Goal: Task Accomplishment & Management: Manage account settings

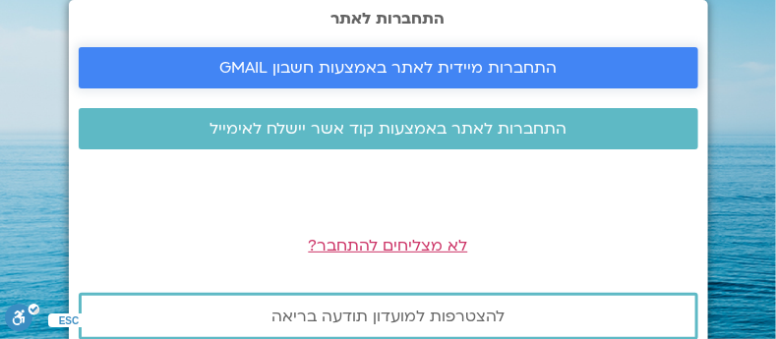
click at [472, 66] on span "התחברות מיידית לאתר באמצעות חשבון GMAIL" at bounding box center [387, 68] width 337 height 18
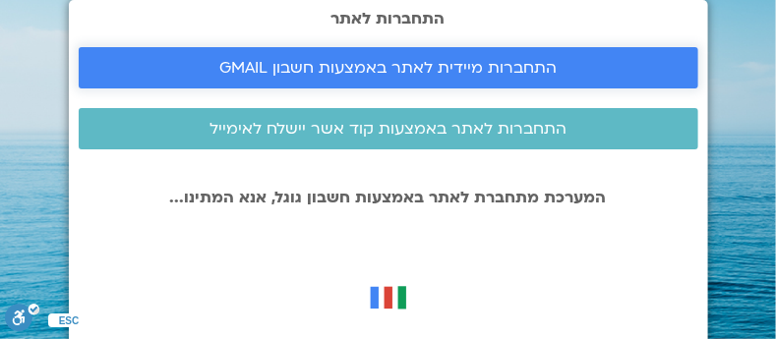
click at [355, 70] on span "התחברות מיידית לאתר באמצעות חשבון GMAIL" at bounding box center [387, 68] width 337 height 18
click at [387, 65] on span "התחברות מיידית לאתר באמצעות חשבון GMAIL" at bounding box center [387, 68] width 337 height 18
click at [385, 60] on span "התחברות מיידית לאתר באמצעות חשבון GMAIL" at bounding box center [387, 68] width 337 height 18
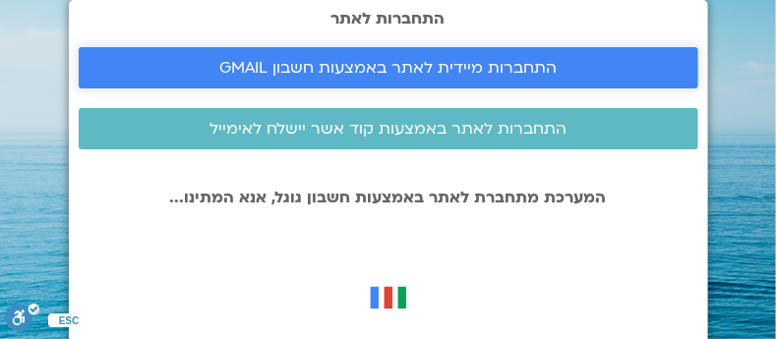
click at [385, 60] on span "התחברות מיידית לאתר באמצעות חשבון GMAIL" at bounding box center [387, 68] width 337 height 18
click at [398, 64] on span "התחברות מיידית לאתר באמצעות חשבון GMAIL" at bounding box center [387, 68] width 337 height 18
click at [392, 61] on span "התחברות מיידית לאתר באמצעות חשבון GMAIL" at bounding box center [387, 68] width 337 height 18
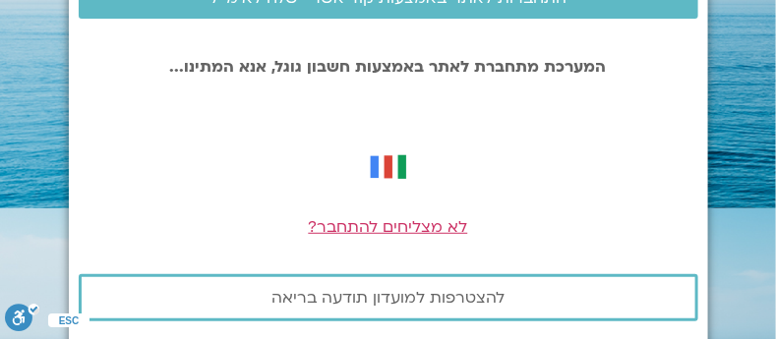
scroll to position [146, 0]
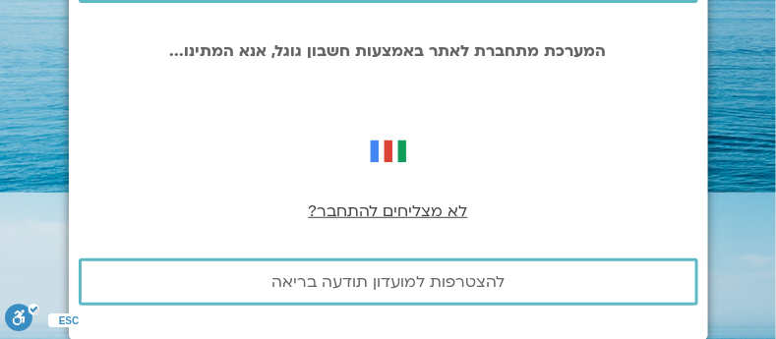
click at [392, 210] on span "לא מצליחים להתחבר?" at bounding box center [388, 212] width 159 height 22
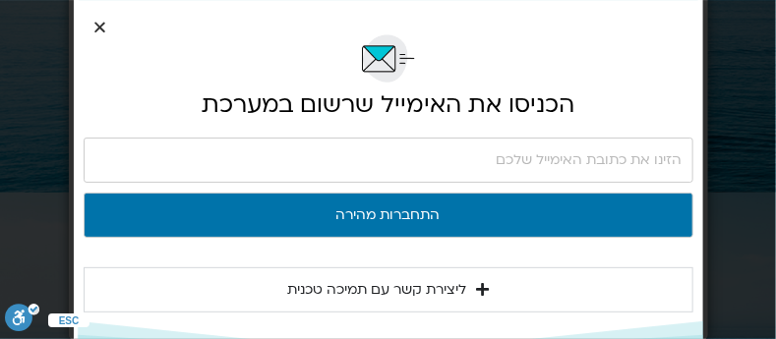
scroll to position [20, 0]
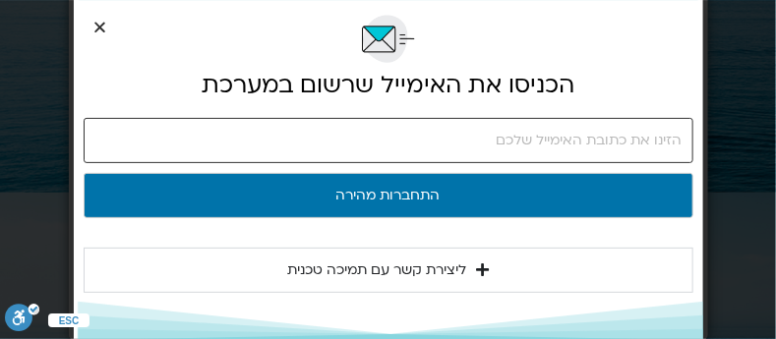
click at [310, 141] on input "email" at bounding box center [389, 140] width 610 height 45
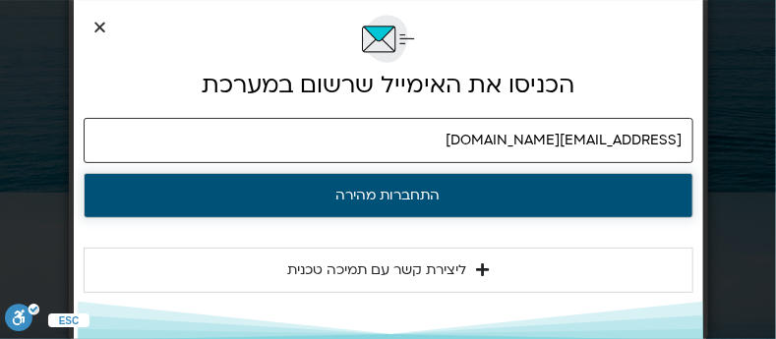
type input "[EMAIL_ADDRESS][DOMAIN_NAME]"
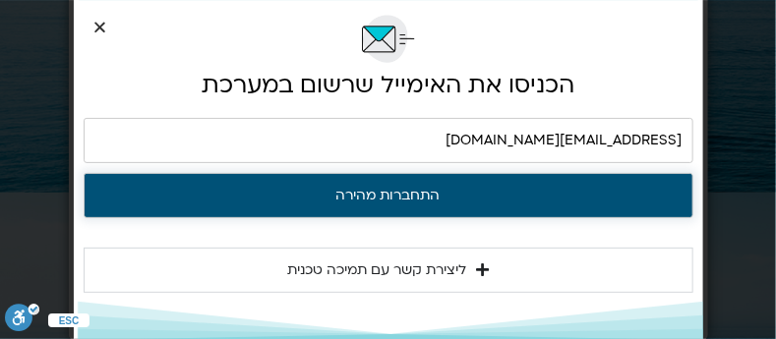
click at [378, 199] on button "התחברות מהירה" at bounding box center [389, 195] width 610 height 45
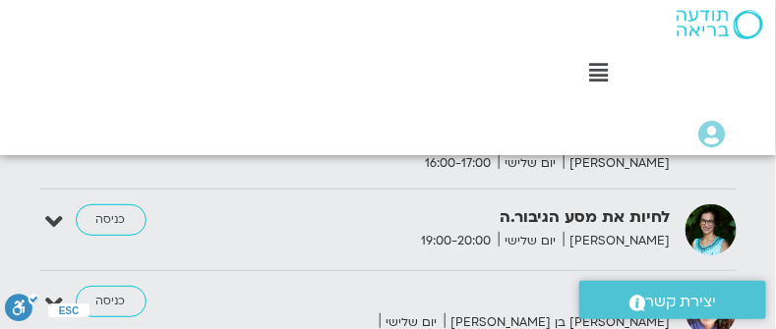
scroll to position [3407, 0]
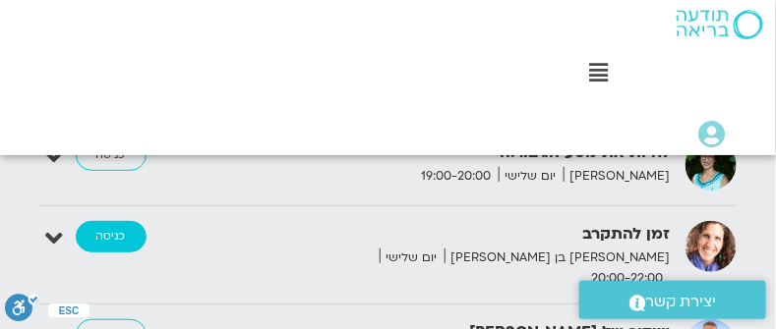
click at [99, 229] on link "כניסה" at bounding box center [111, 236] width 71 height 31
